Goal: Navigation & Orientation: Find specific page/section

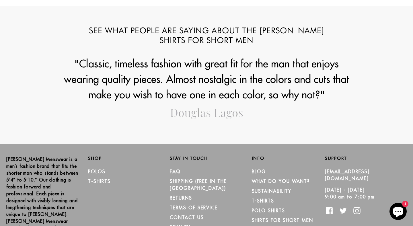
scroll to position [646, 0]
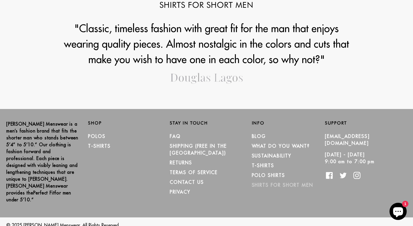
click at [257, 183] on link "Shirts for Short Men" at bounding box center [282, 185] width 61 height 6
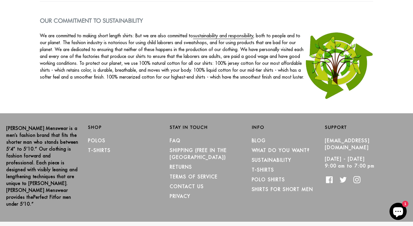
scroll to position [957, 0]
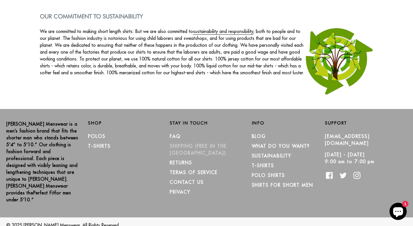
click at [181, 144] on link "SHIPPING (Free in the [GEOGRAPHIC_DATA])" at bounding box center [198, 149] width 57 height 13
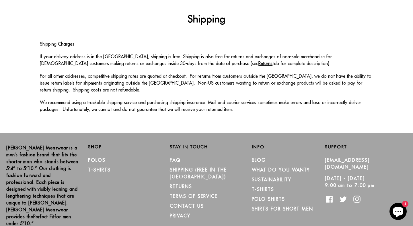
scroll to position [34, 0]
click at [260, 198] on link "Polo Shirts" at bounding box center [268, 199] width 33 height 6
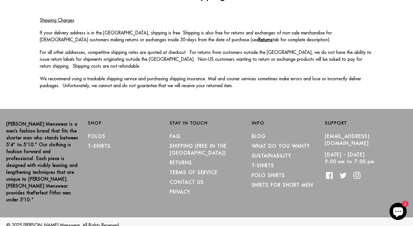
scroll to position [0, 0]
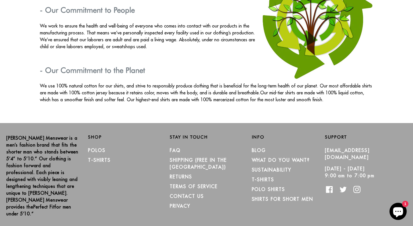
scroll to position [1022, 0]
